Goal: Find specific page/section: Find specific page/section

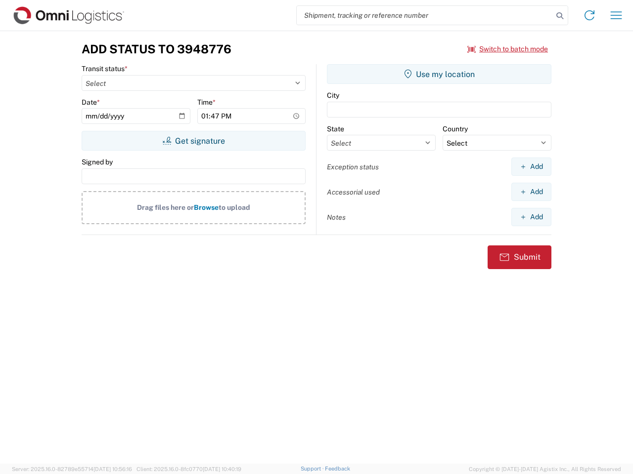
click at [425, 15] on input "search" at bounding box center [425, 15] width 256 height 19
click at [559, 16] on icon at bounding box center [560, 16] width 14 height 14
click at [589, 15] on icon at bounding box center [589, 15] width 16 height 16
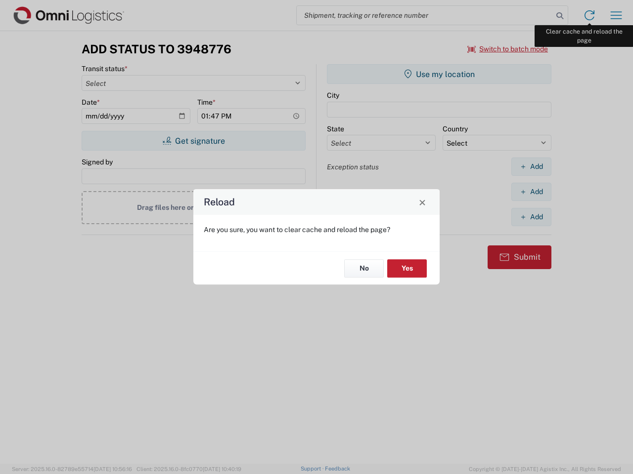
click at [616, 15] on div "Reload Are you sure, you want to clear cache and reload the page? No Yes" at bounding box center [316, 237] width 633 height 474
click at [508, 49] on div "Reload Are you sure, you want to clear cache and reload the page? No Yes" at bounding box center [316, 237] width 633 height 474
click at [193, 141] on div "Reload Are you sure, you want to clear cache and reload the page? No Yes" at bounding box center [316, 237] width 633 height 474
click at [439, 74] on div "Reload Are you sure, you want to clear cache and reload the page? No Yes" at bounding box center [316, 237] width 633 height 474
click at [531, 167] on div "Reload Are you sure, you want to clear cache and reload the page? No Yes" at bounding box center [316, 237] width 633 height 474
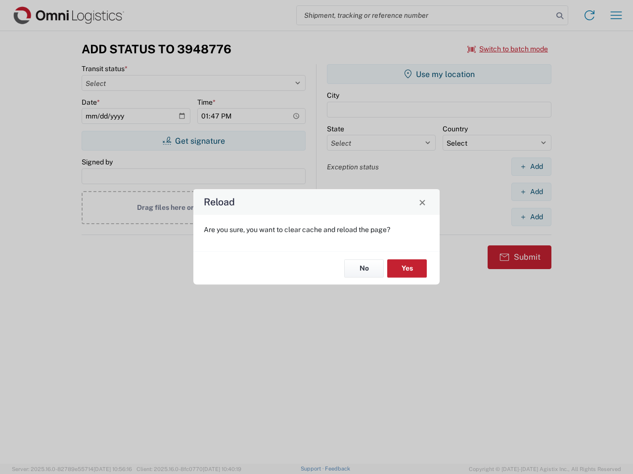
click at [531, 192] on div "Reload Are you sure, you want to clear cache and reload the page? No Yes" at bounding box center [316, 237] width 633 height 474
click at [531, 217] on div "Reload Are you sure, you want to clear cache and reload the page? No Yes" at bounding box center [316, 237] width 633 height 474
